Goal: Check status: Check status

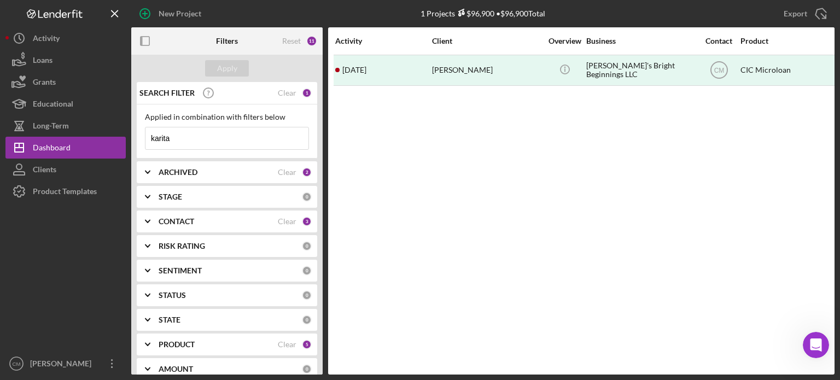
click at [188, 138] on input "karita" at bounding box center [227, 138] width 163 height 22
type input "queens"
click at [226, 67] on div "Apply" at bounding box center [227, 68] width 20 height 16
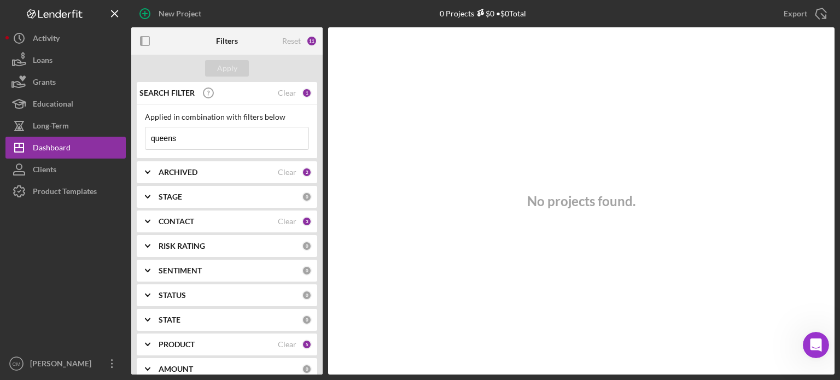
click at [221, 133] on input "queens" at bounding box center [227, 138] width 163 height 22
click at [239, 72] on button "Apply" at bounding box center [227, 68] width 44 height 16
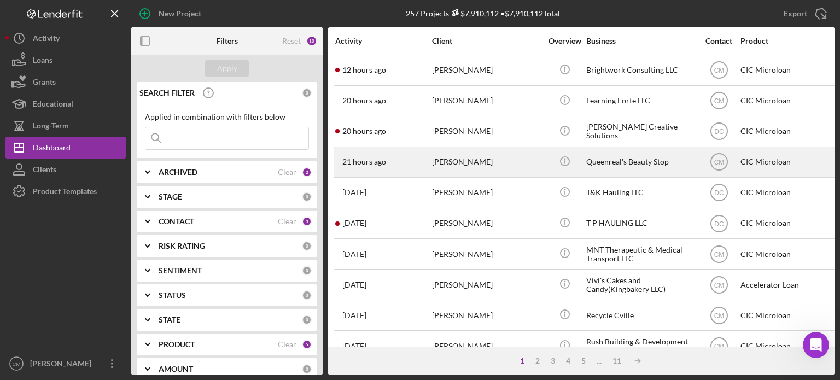
click at [505, 159] on div "[PERSON_NAME]" at bounding box center [486, 162] width 109 height 29
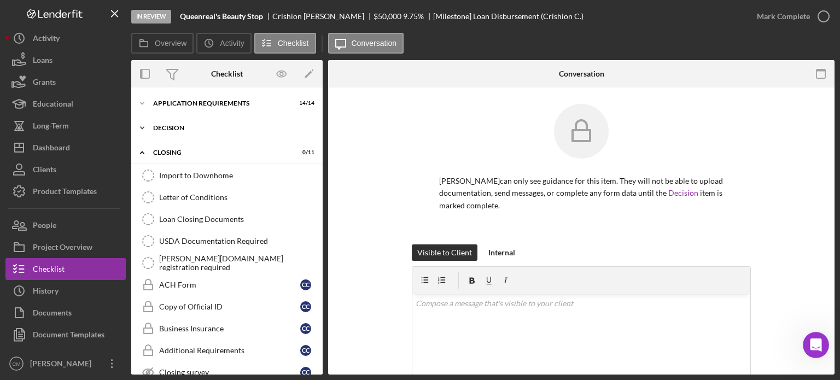
click at [176, 128] on div "Decision" at bounding box center [231, 128] width 156 height 7
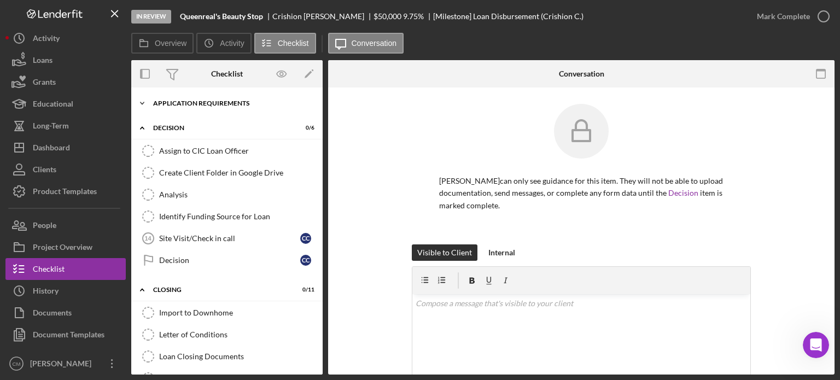
click at [179, 103] on div "APPLICATION REQUIREMENTS" at bounding box center [231, 103] width 156 height 7
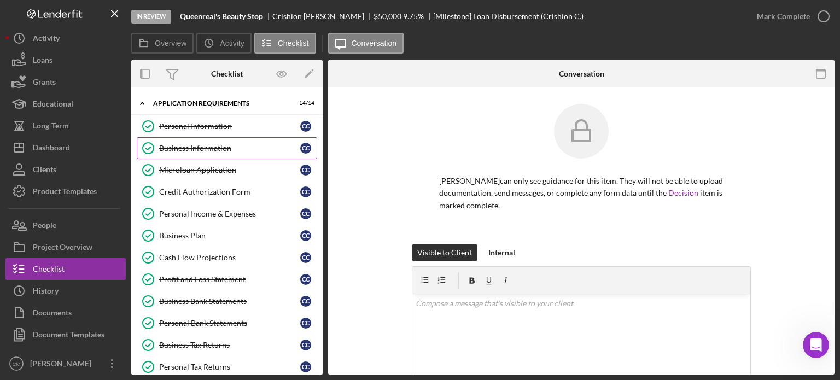
click at [195, 146] on div "Business Information" at bounding box center [229, 148] width 141 height 9
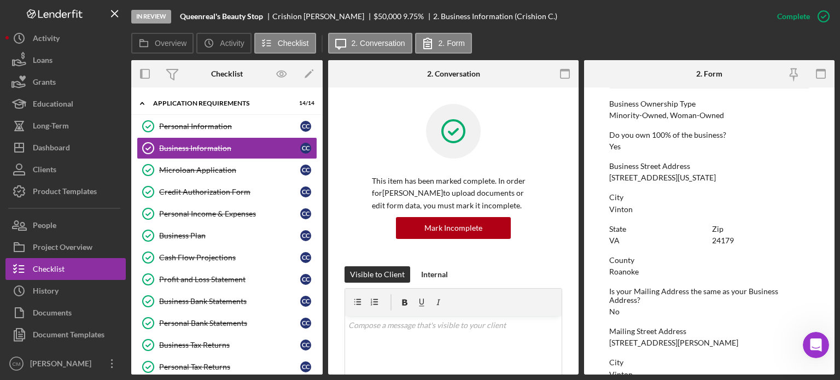
scroll to position [394, 0]
drag, startPoint x: 610, startPoint y: 177, endPoint x: 719, endPoint y: 176, distance: 108.3
click at [719, 176] on div "Business Street Address [STREET_ADDRESS][US_STATE]" at bounding box center [709, 172] width 200 height 20
copy div "[STREET_ADDRESS][US_STATE]"
